Goal: Task Accomplishment & Management: Complete application form

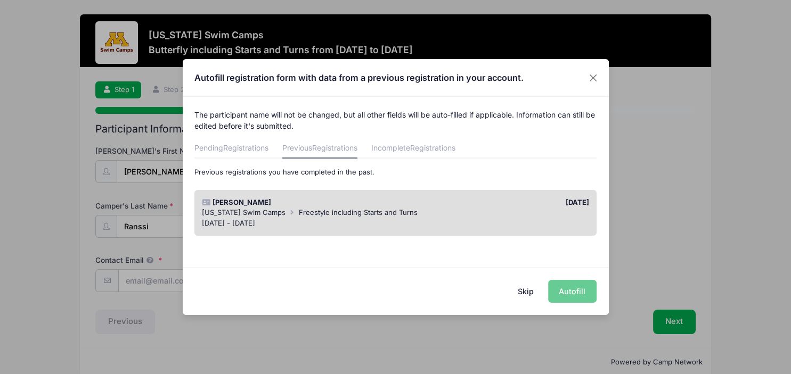
click at [578, 291] on div "Skip Autofill" at bounding box center [396, 290] width 426 height 47
click at [501, 221] on div "[DATE] - [DATE]" at bounding box center [395, 223] width 387 height 11
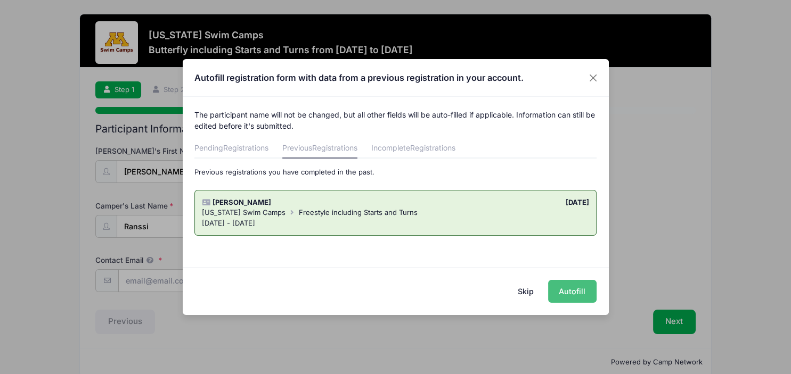
click at [568, 293] on button "Autofill" at bounding box center [572, 291] width 48 height 23
type input "[PERSON_NAME][EMAIL_ADDRESS][DOMAIN_NAME]"
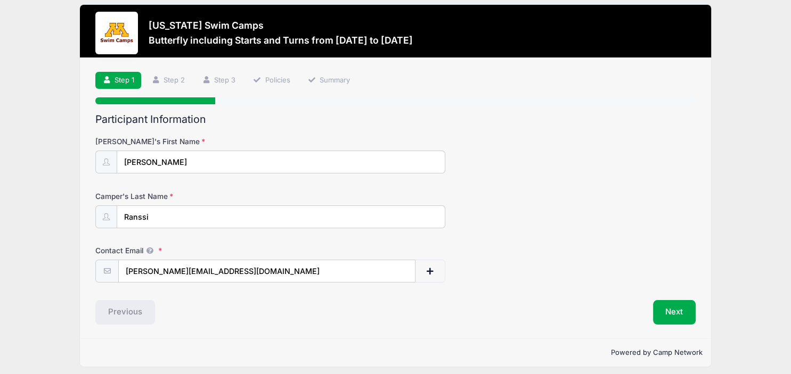
scroll to position [15, 0]
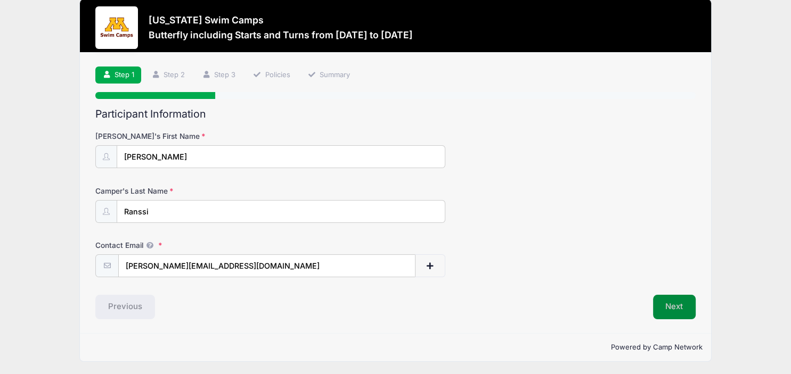
click at [672, 301] on button "Next" at bounding box center [674, 307] width 43 height 24
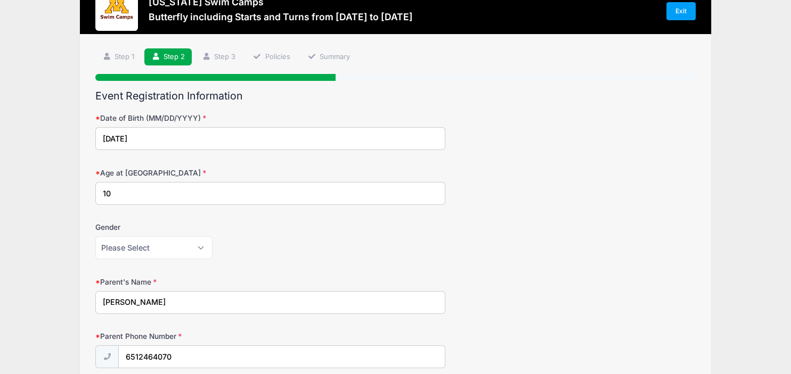
scroll to position [56, 0]
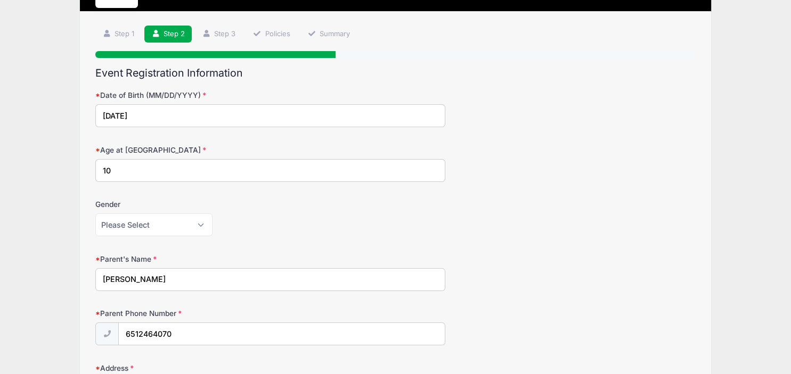
click at [135, 172] on input "10" at bounding box center [270, 170] width 350 height 23
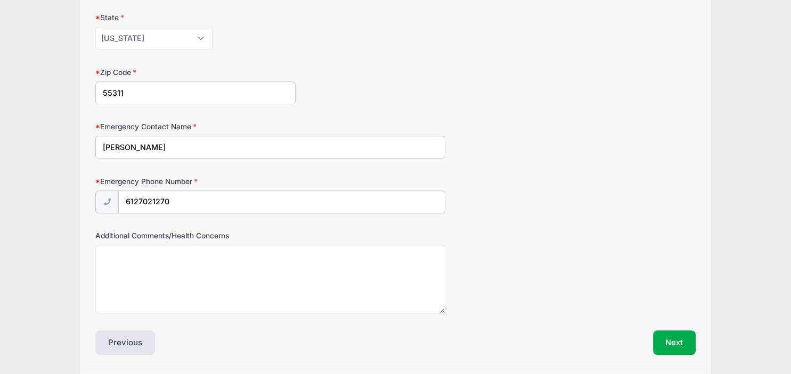
scroll to position [550, 0]
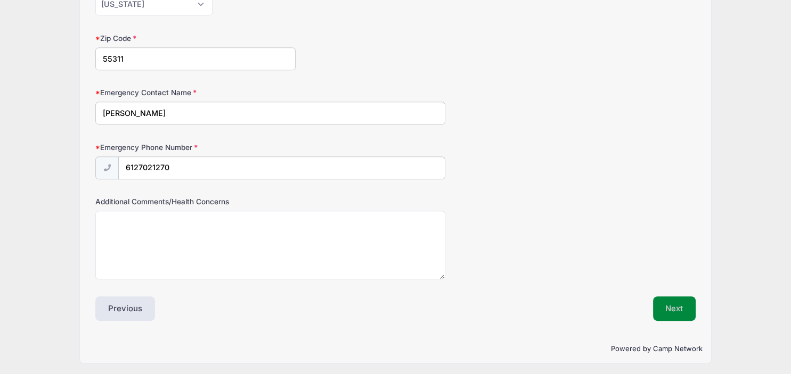
type input "11"
click at [672, 309] on button "Next" at bounding box center [674, 309] width 43 height 24
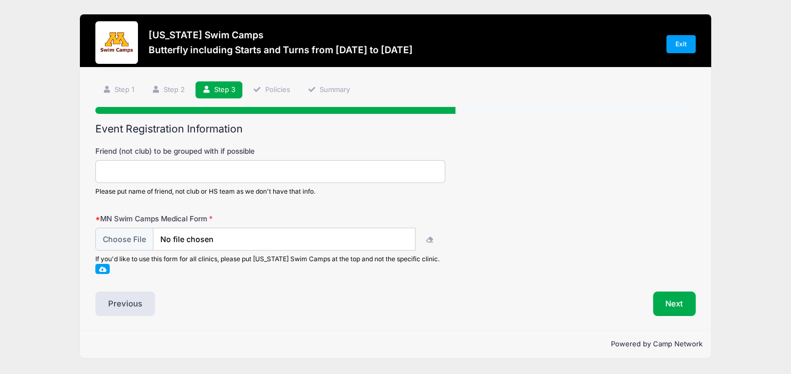
scroll to position [0, 0]
click at [153, 174] on input "Friend (not club) to be grouped with if possible" at bounding box center [270, 171] width 350 height 23
type input "[PERSON_NAME]"
click at [110, 240] on input "file" at bounding box center [255, 239] width 319 height 23
